Goal: Information Seeking & Learning: Learn about a topic

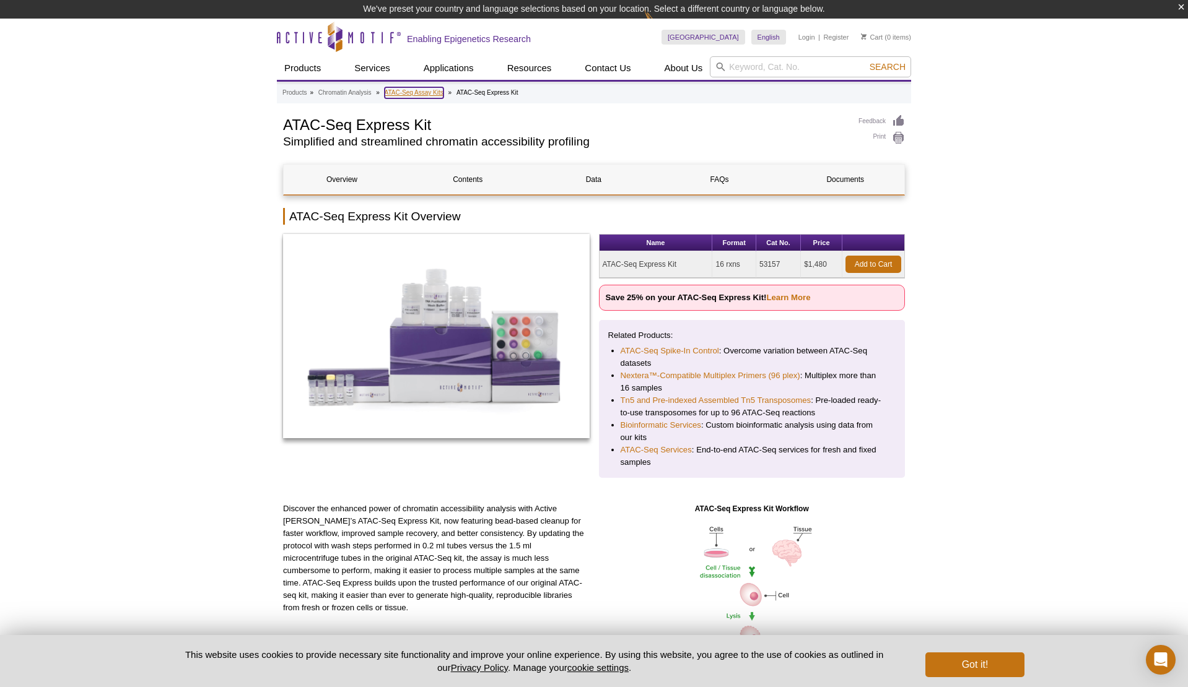
click at [427, 93] on link "ATAC-Seq Assay Kits" at bounding box center [414, 92] width 59 height 11
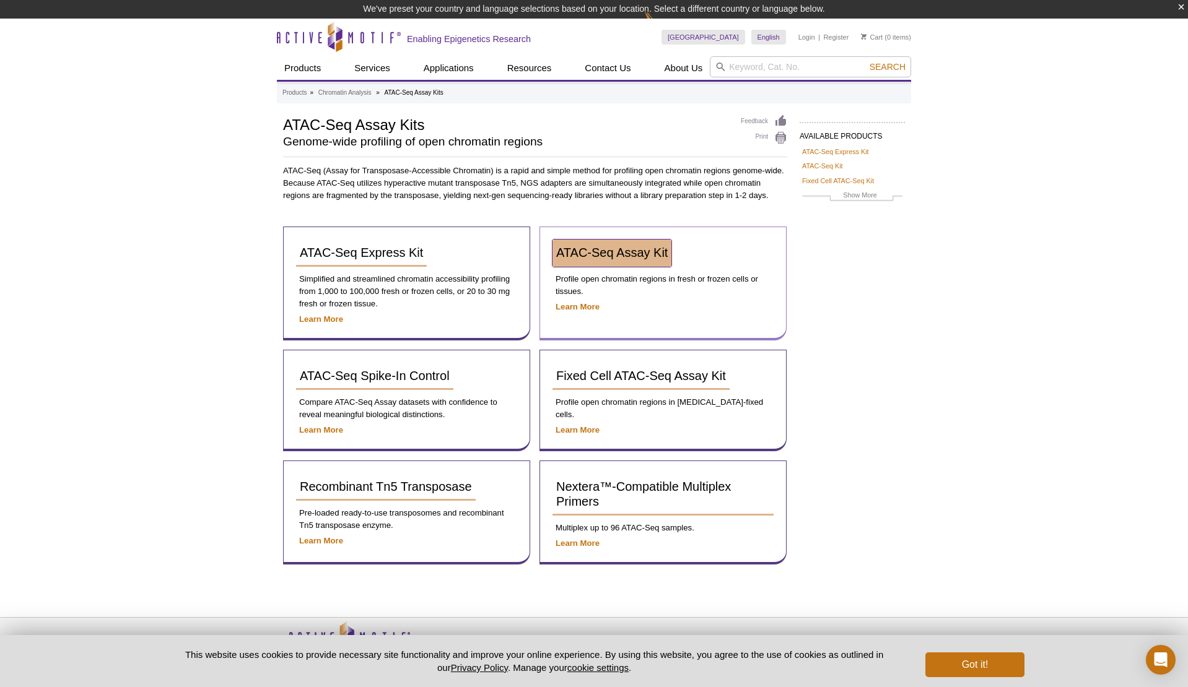
click at [603, 258] on span "ATAC-Seq Assay Kit" at bounding box center [611, 253] width 111 height 14
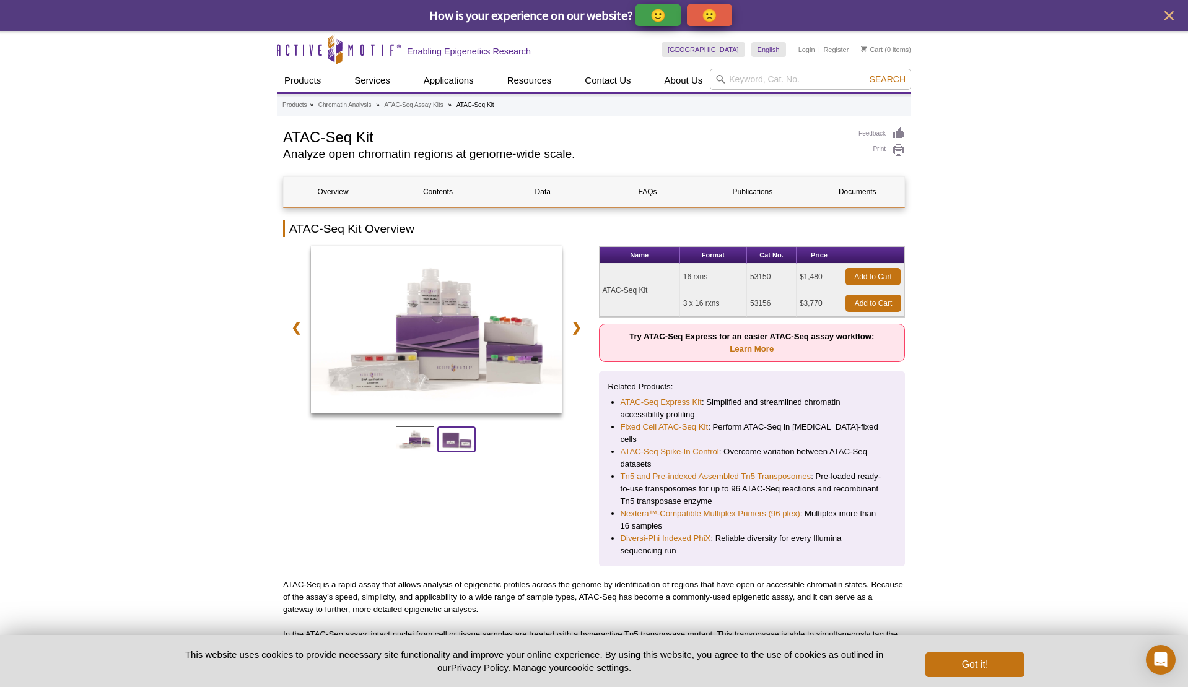
click at [463, 443] on span at bounding box center [456, 440] width 38 height 26
